Goal: Information Seeking & Learning: Learn about a topic

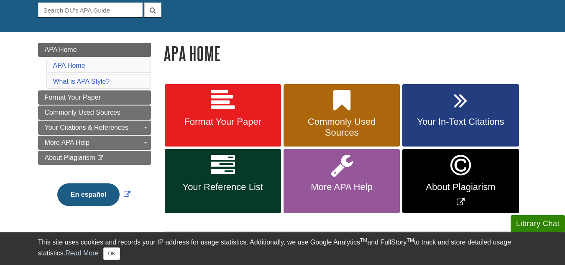
scroll to position [100, 0]
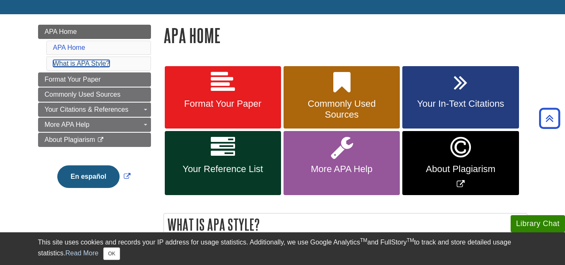
click at [84, 63] on link "What is APA Style?" at bounding box center [81, 63] width 57 height 7
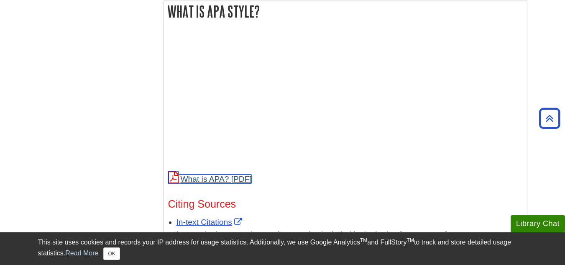
click at [215, 179] on link "What is APA?" at bounding box center [210, 178] width 84 height 9
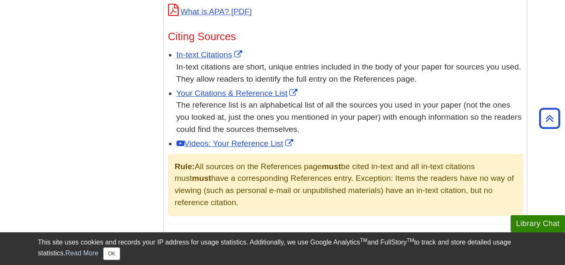
scroll to position [497, 0]
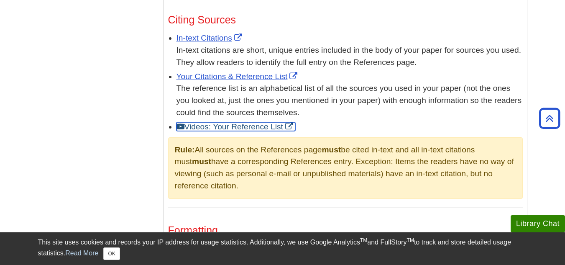
click at [226, 126] on link "Videos: Your Reference List" at bounding box center [235, 126] width 119 height 9
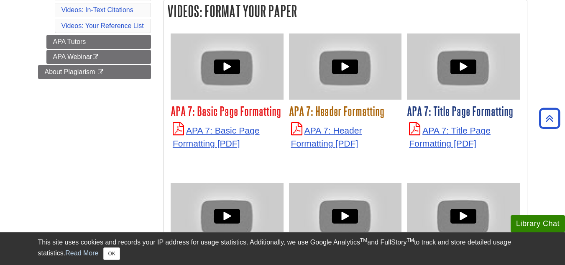
scroll to position [318, 0]
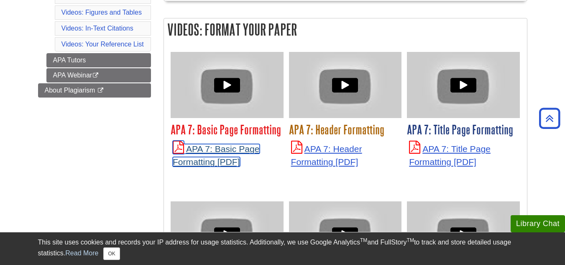
click at [209, 147] on link "APA 7: Basic Page Formatting" at bounding box center [216, 155] width 87 height 23
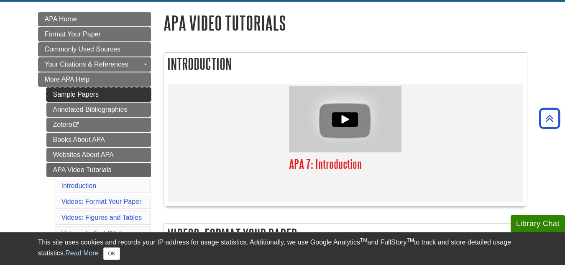
scroll to position [100, 0]
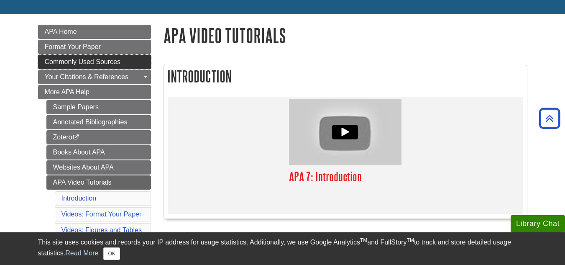
click at [105, 58] on span "Commonly Used Sources" at bounding box center [83, 61] width 76 height 7
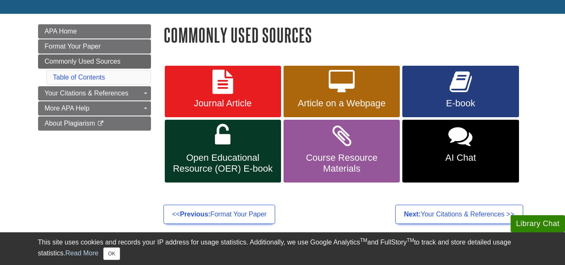
scroll to position [117, 0]
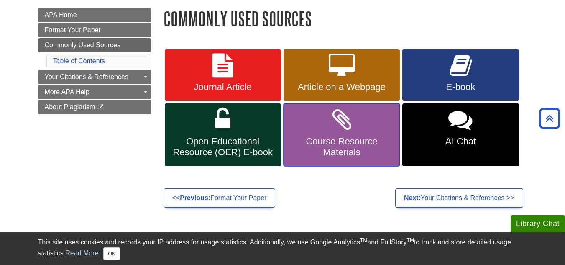
click at [332, 141] on span "Course Resource Materials" at bounding box center [342, 147] width 104 height 22
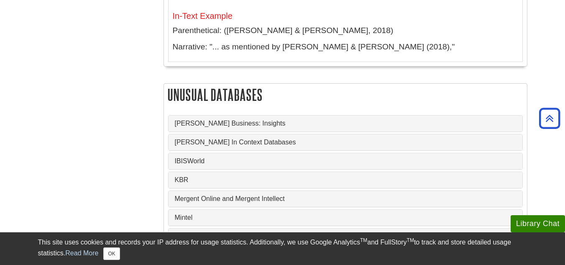
scroll to position [3211, 0]
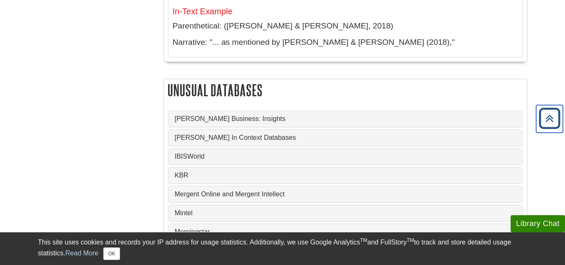
click at [543, 115] on icon "Back to Top" at bounding box center [549, 118] width 27 height 27
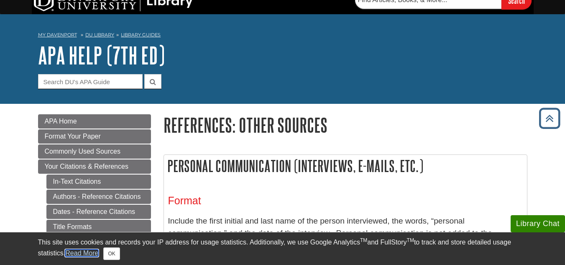
scroll to position [0, 0]
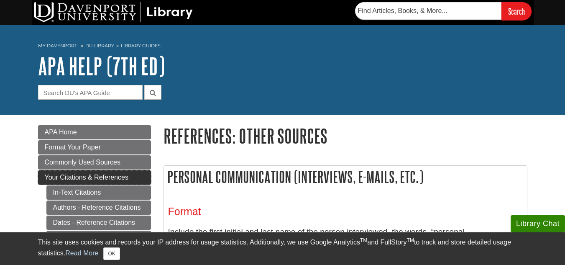
click at [97, 175] on span "Your Citations & References" at bounding box center [87, 177] width 84 height 7
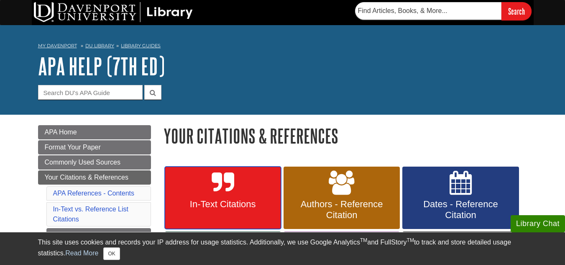
click at [202, 183] on link "In-Text Citations" at bounding box center [223, 197] width 116 height 63
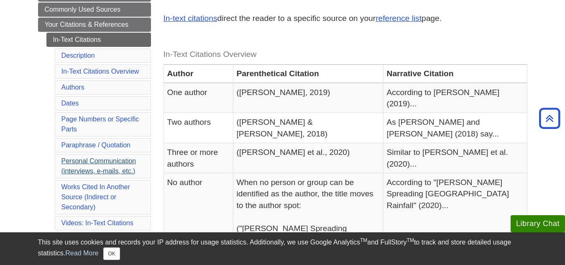
scroll to position [167, 0]
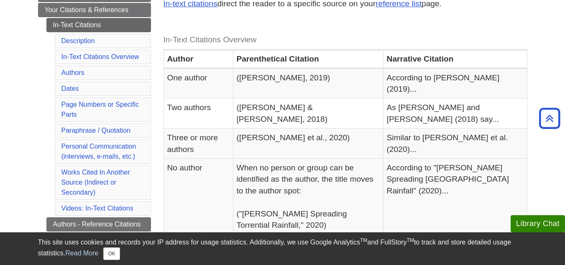
click at [47, 92] on ul "In-Text Citations Description In-Text Citations Overview Authors Dates Page Num…" at bounding box center [98, 215] width 105 height 394
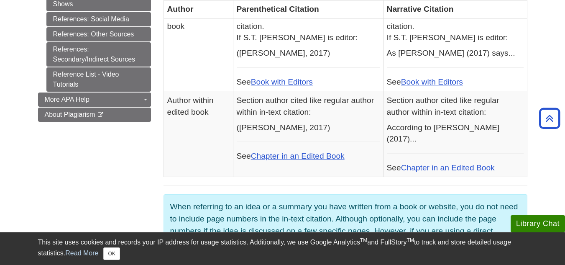
scroll to position [502, 0]
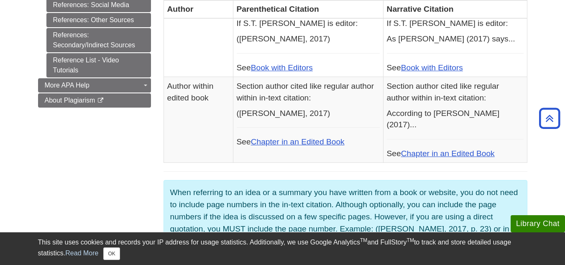
click at [0, 0] on ul "Sample Papers Annotated Bibliographies Zotero This link opens in a new window B…" at bounding box center [0, 0] width 0 height 0
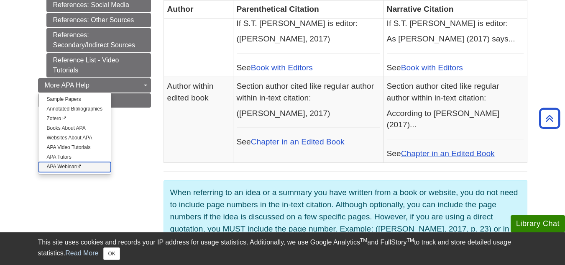
click at [64, 166] on link "APA Webinar This link opens in a new window" at bounding box center [74, 167] width 72 height 10
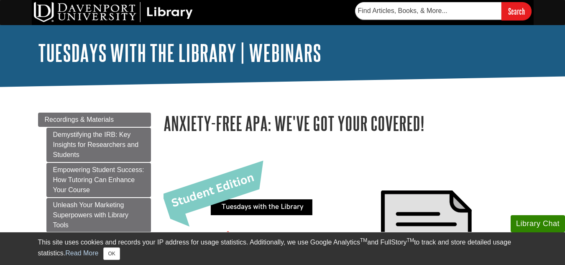
click at [303, 180] on img at bounding box center [343, 254] width 360 height 202
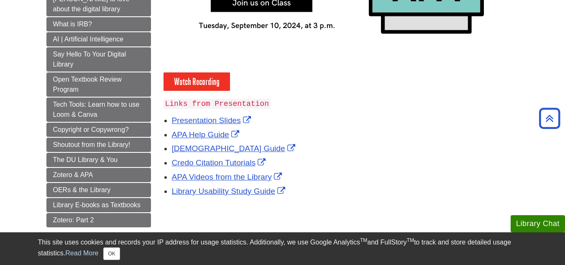
scroll to position [284, 0]
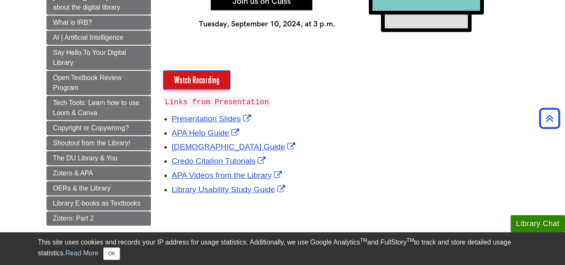
click at [196, 79] on link "Watch Recording" at bounding box center [196, 80] width 66 height 18
